Goal: Information Seeking & Learning: Learn about a topic

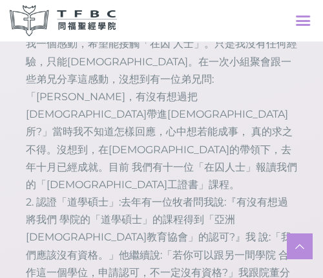
scroll to position [2906, 0]
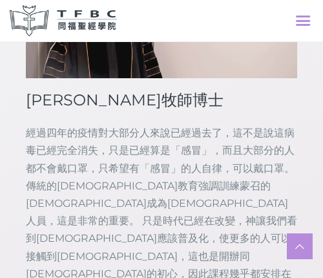
scroll to position [2260, 0]
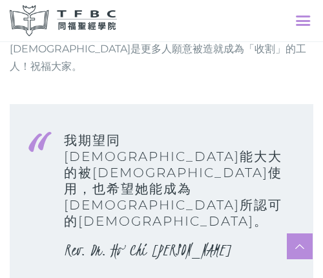
scroll to position [1356, 0]
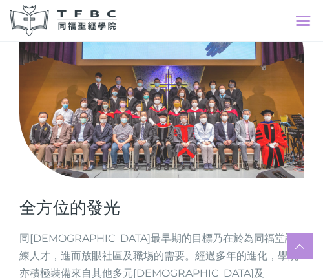
scroll to position [2624, 0]
